Goal: Check status: Check status

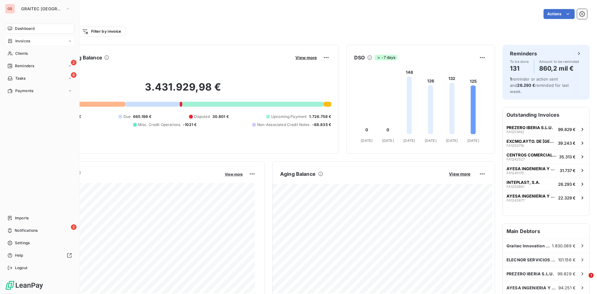
click at [12, 42] on icon at bounding box center [10, 41] width 4 height 4
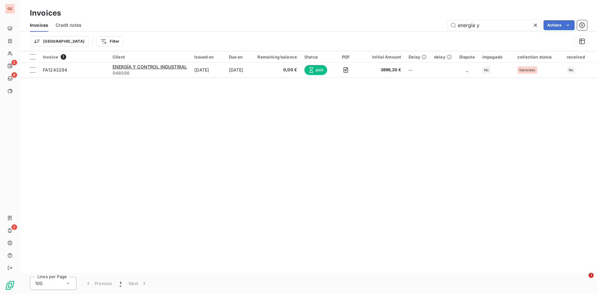
drag, startPoint x: 487, startPoint y: 30, endPoint x: 427, endPoint y: 20, distance: 61.1
click at [428, 20] on div "energía y Actions" at bounding box center [338, 25] width 498 height 10
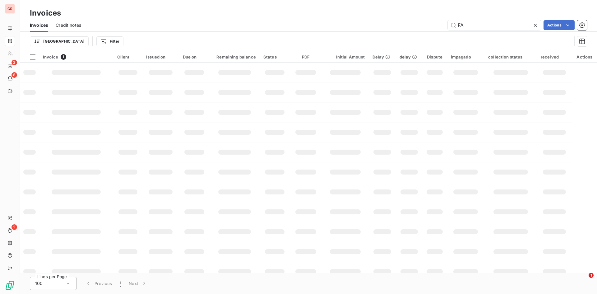
type input "F"
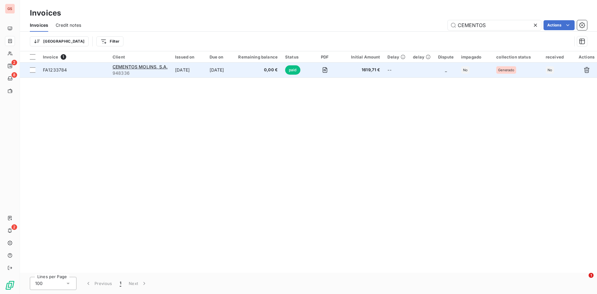
type input "CEMENTOS"
click at [273, 68] on span "0,00 €" at bounding box center [257, 70] width 39 height 6
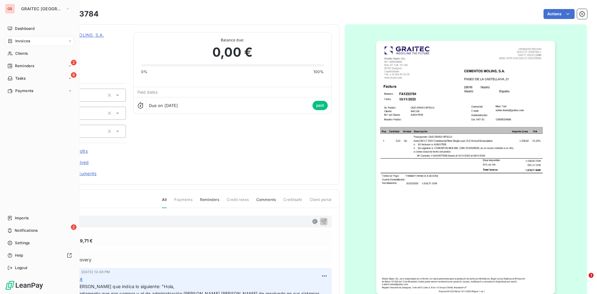
click at [21, 35] on nav "Dashboard Invoices Clients 2 Reminders 8 Tasks Payments" at bounding box center [39, 60] width 69 height 72
click at [21, 33] on div "Dashboard" at bounding box center [39, 29] width 69 height 10
